Goal: Task Accomplishment & Management: Manage account settings

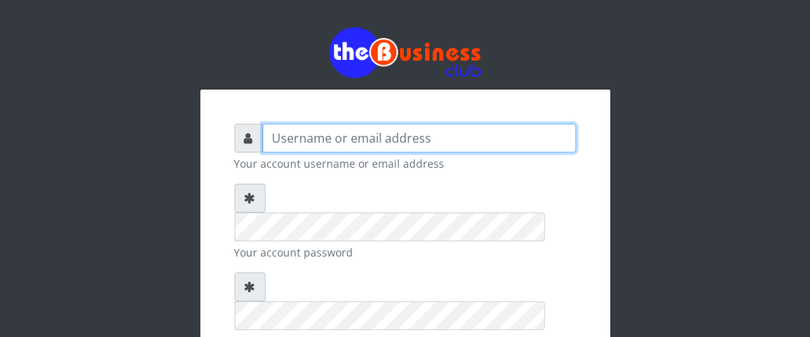
type input "Boboyen"
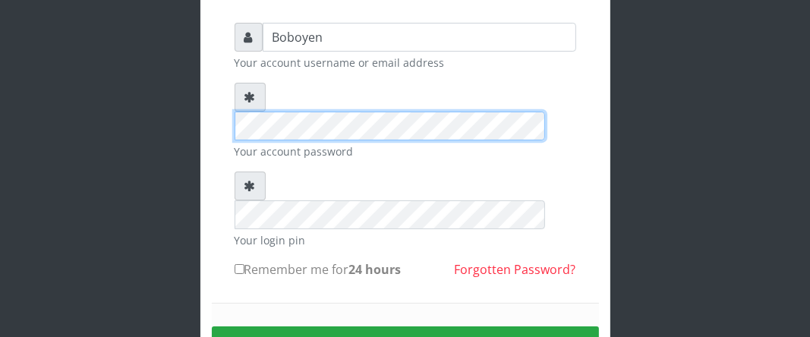
scroll to position [152, 0]
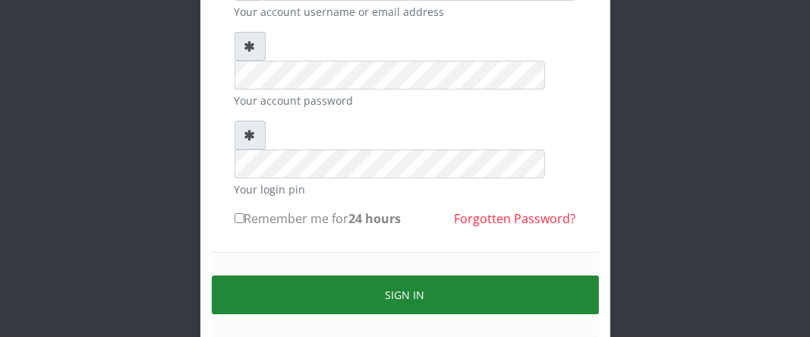
click at [415, 276] on button "Sign in" at bounding box center [405, 295] width 387 height 39
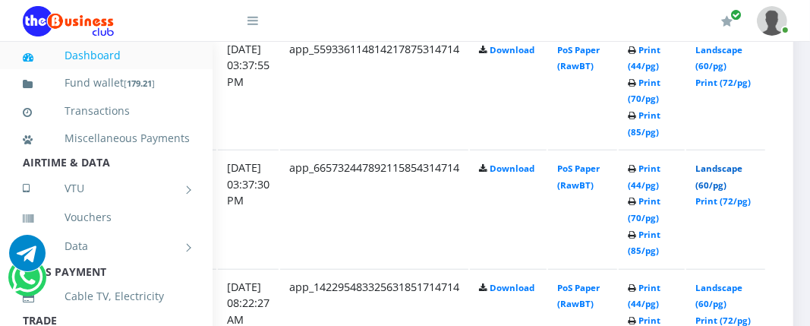
scroll to position [921, 289]
